Goal: Check status: Check status

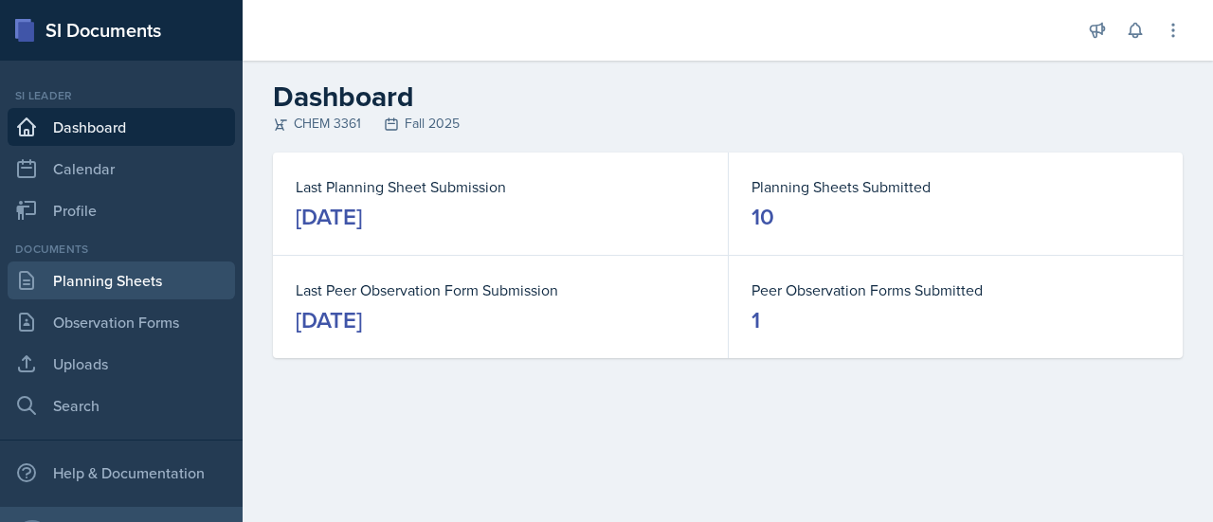
click at [172, 286] on link "Planning Sheets" at bounding box center [121, 281] width 227 height 38
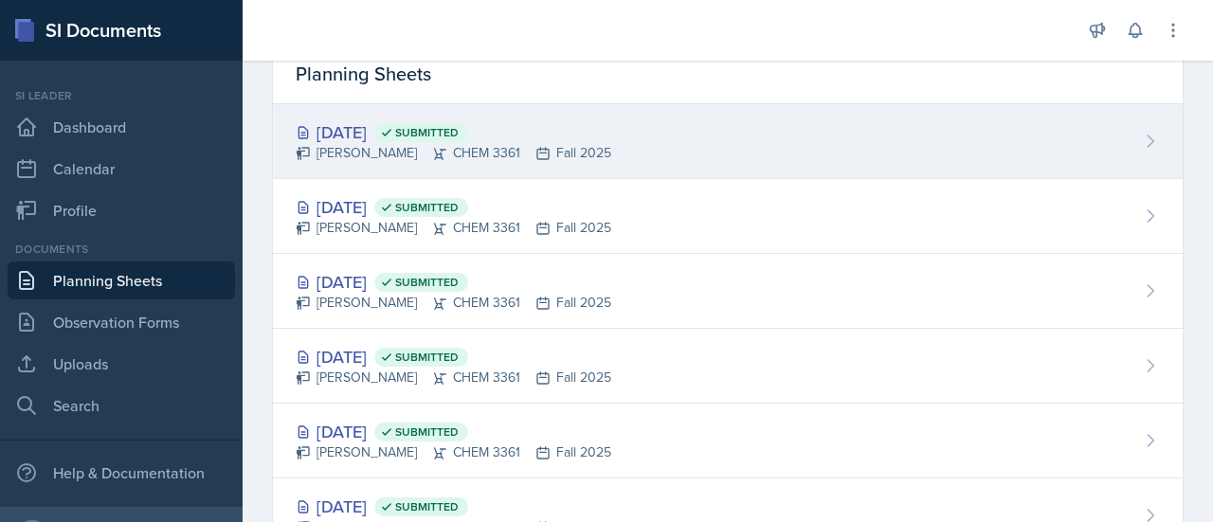
scroll to position [87, 0]
click at [641, 121] on div "[DATE] Submitted [PERSON_NAME] CHEM 3361 Fall 2025" at bounding box center [728, 142] width 910 height 75
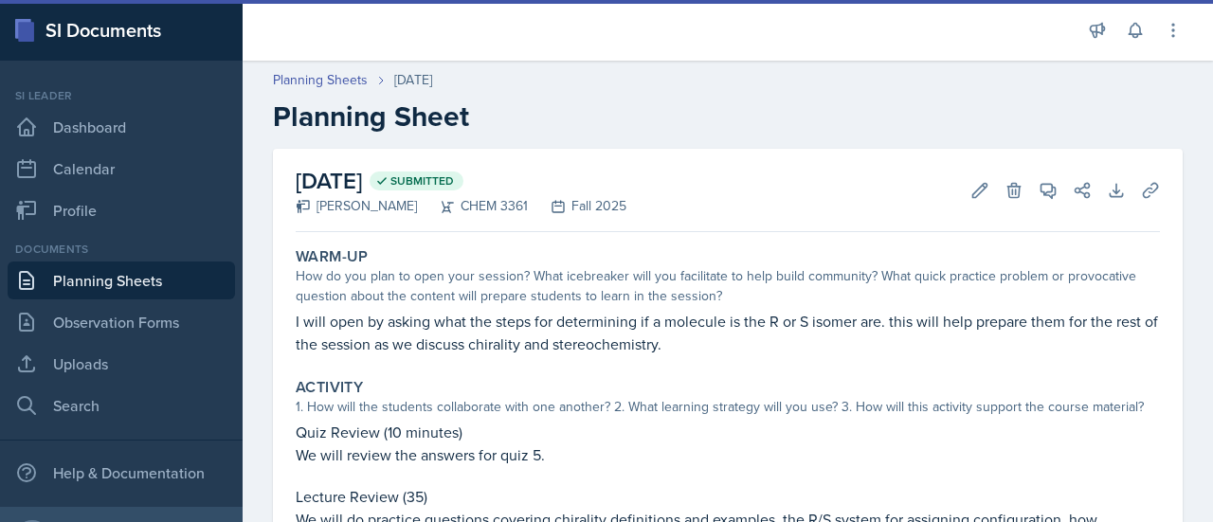
click at [151, 283] on link "Planning Sheets" at bounding box center [121, 281] width 227 height 38
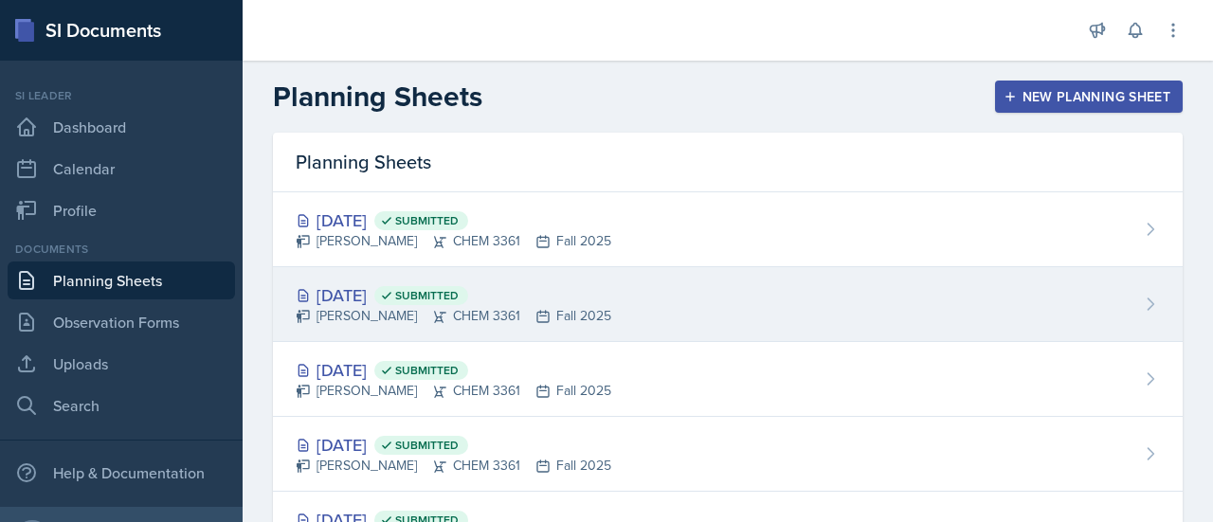
click at [389, 283] on div "[DATE] Submitted" at bounding box center [454, 295] width 316 height 26
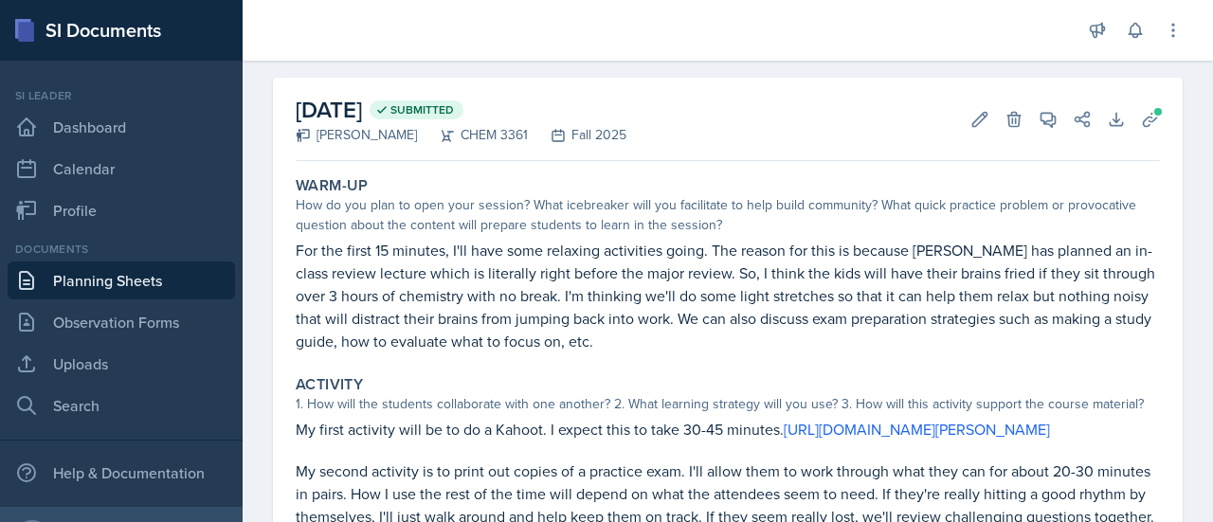
scroll to position [73, 0]
click at [1141, 118] on icon at bounding box center [1150, 117] width 19 height 19
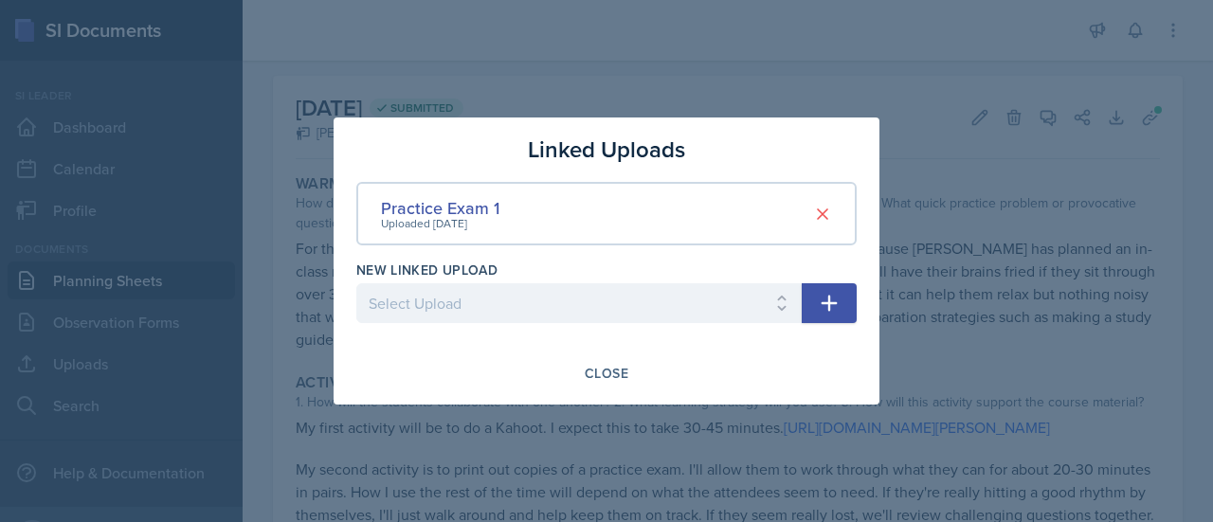
click at [1035, 175] on div at bounding box center [606, 261] width 1213 height 522
